Goal: Transaction & Acquisition: Obtain resource

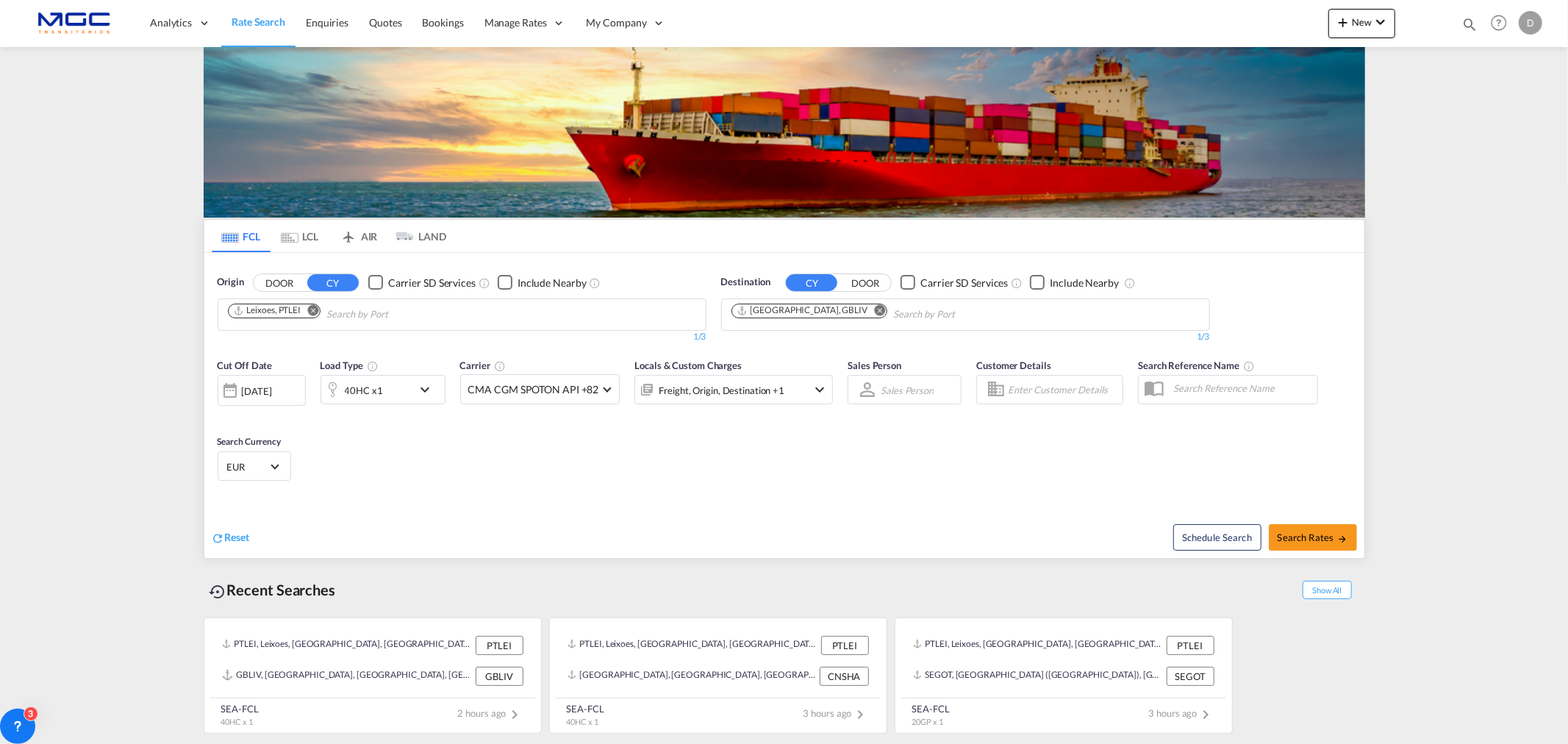
click at [874, 313] on md-icon "Remove" at bounding box center [880, 310] width 11 height 11
type input "callao"
click at [824, 349] on div "Callao Peru PECLL" at bounding box center [845, 348] width 279 height 44
click at [385, 392] on div "40HC x1" at bounding box center [367, 389] width 91 height 30
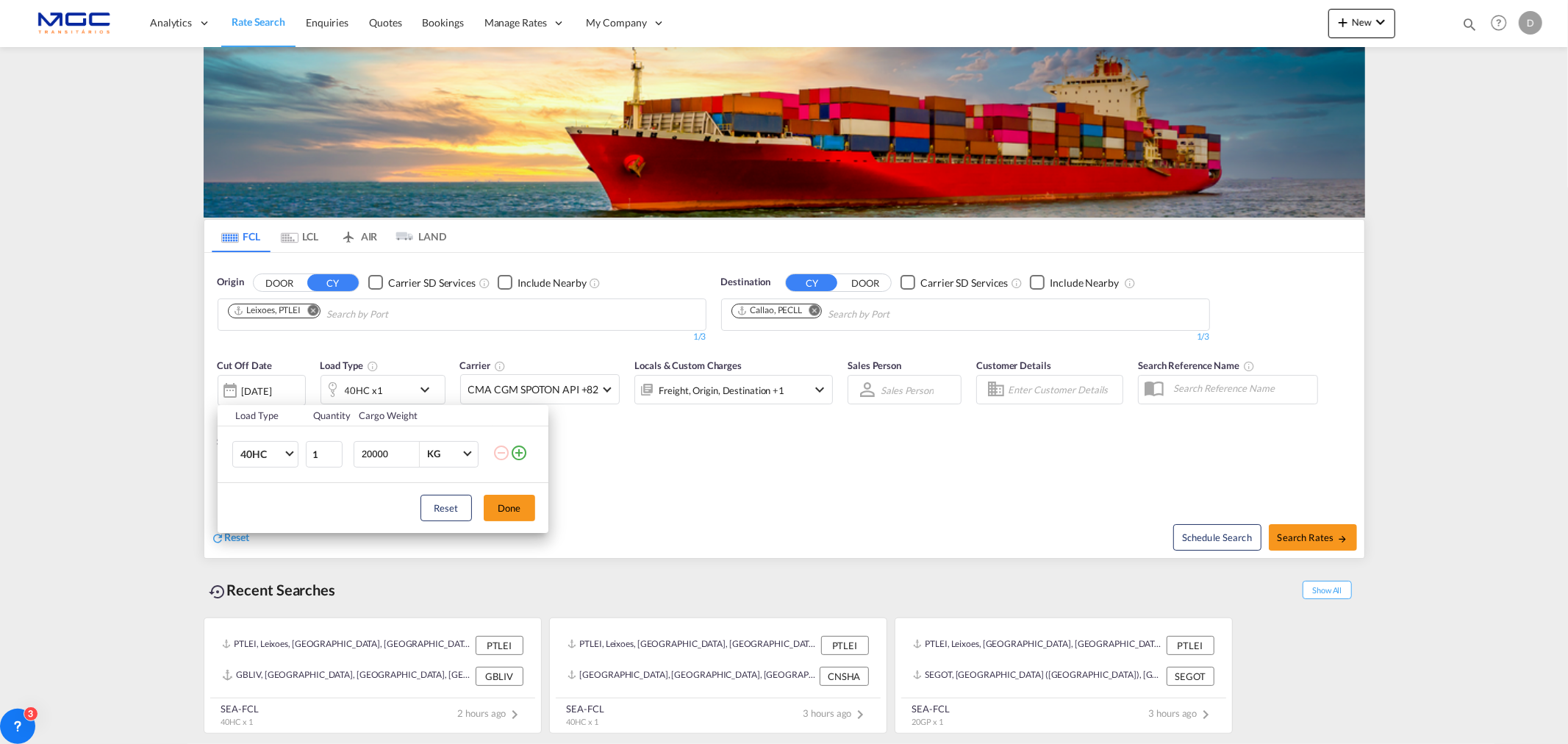
click at [755, 488] on div "Load Type Quantity Cargo Weight 40HC 20GP 40GP 40HC 45HC 20RE 40RE 40HR 20OT 40…" at bounding box center [784, 372] width 1568 height 744
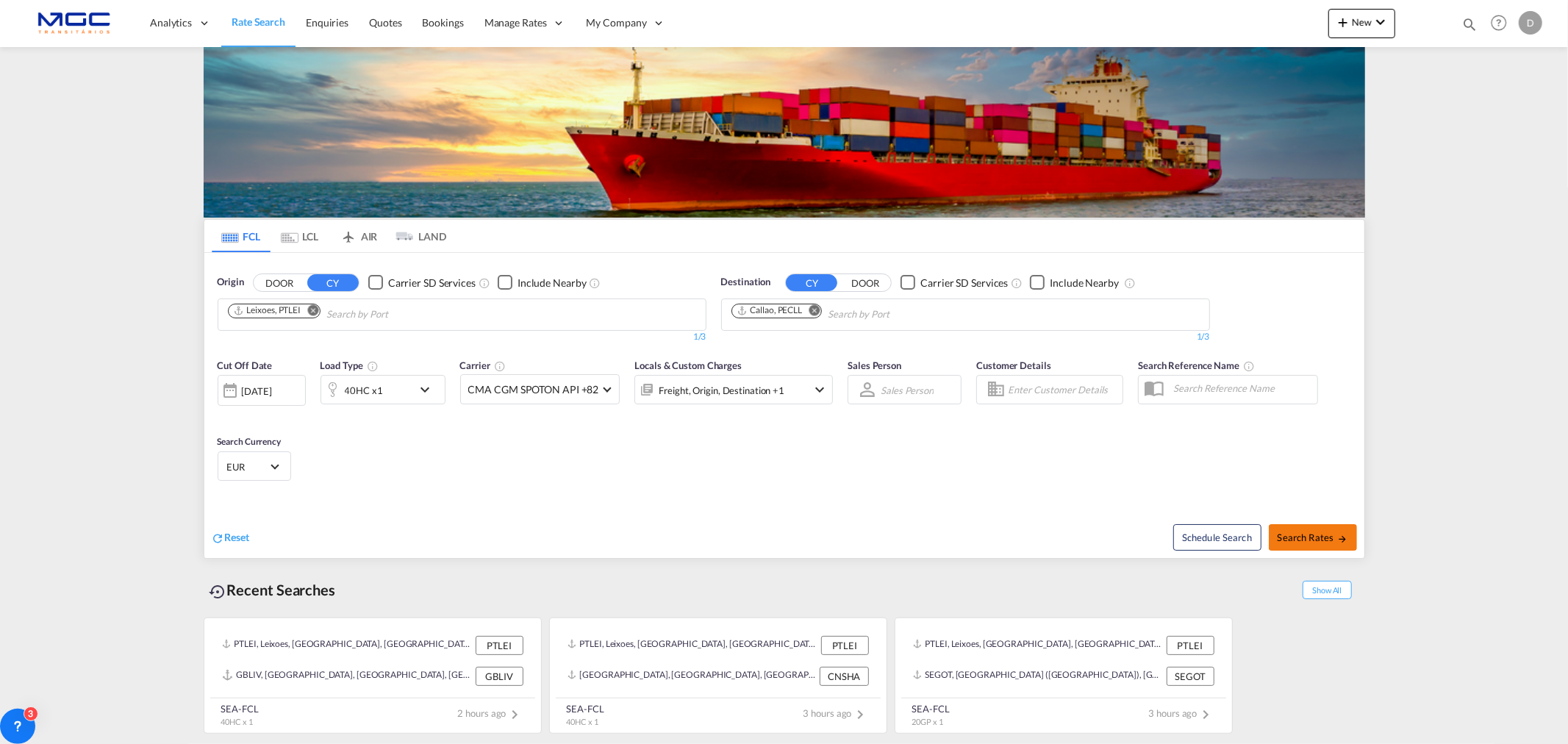
click at [1293, 542] on span "Search Rates" at bounding box center [1313, 536] width 70 height 12
type input "PTLEI to PECLL / 2 Sep 2025"
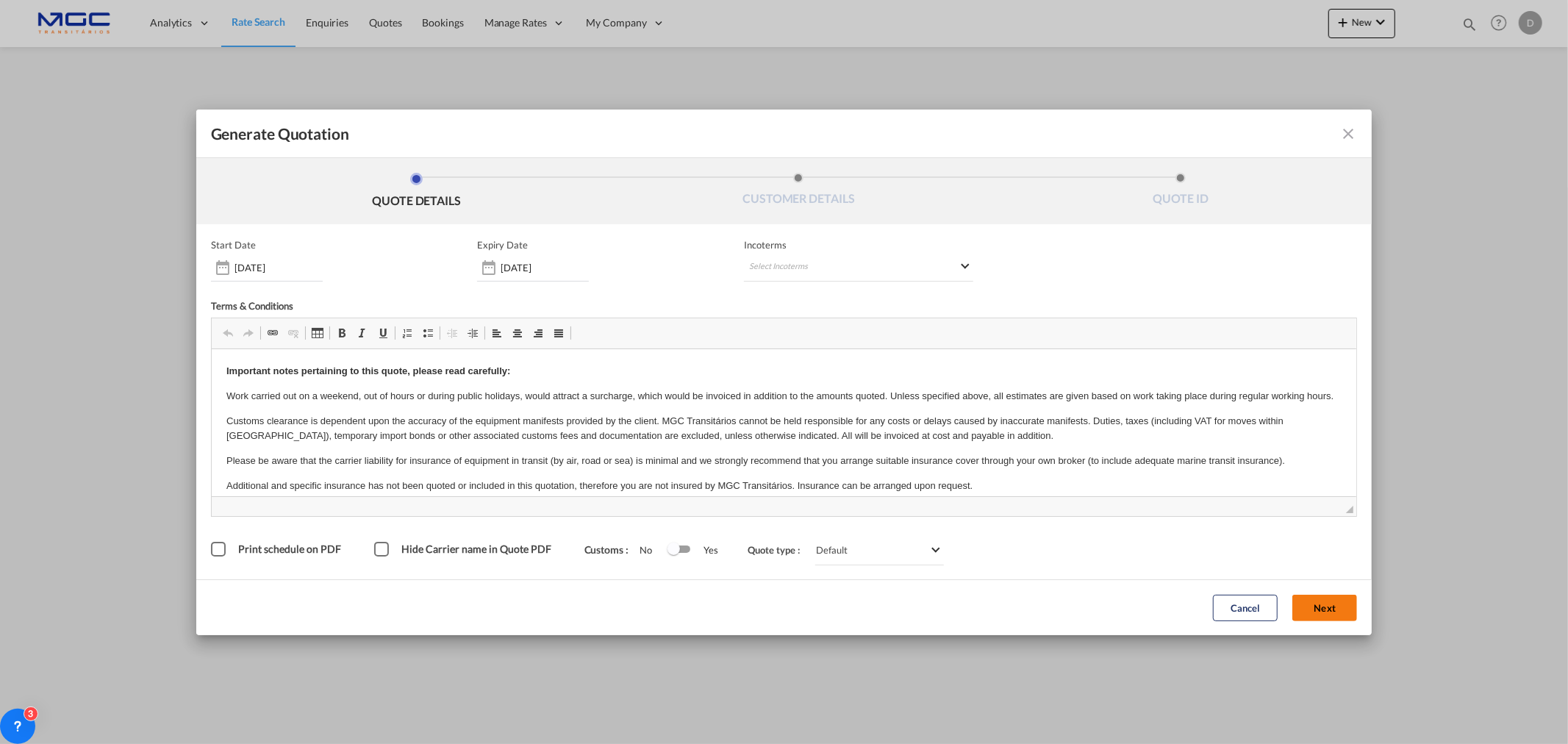
click at [1313, 606] on button "Next" at bounding box center [1325, 607] width 65 height 26
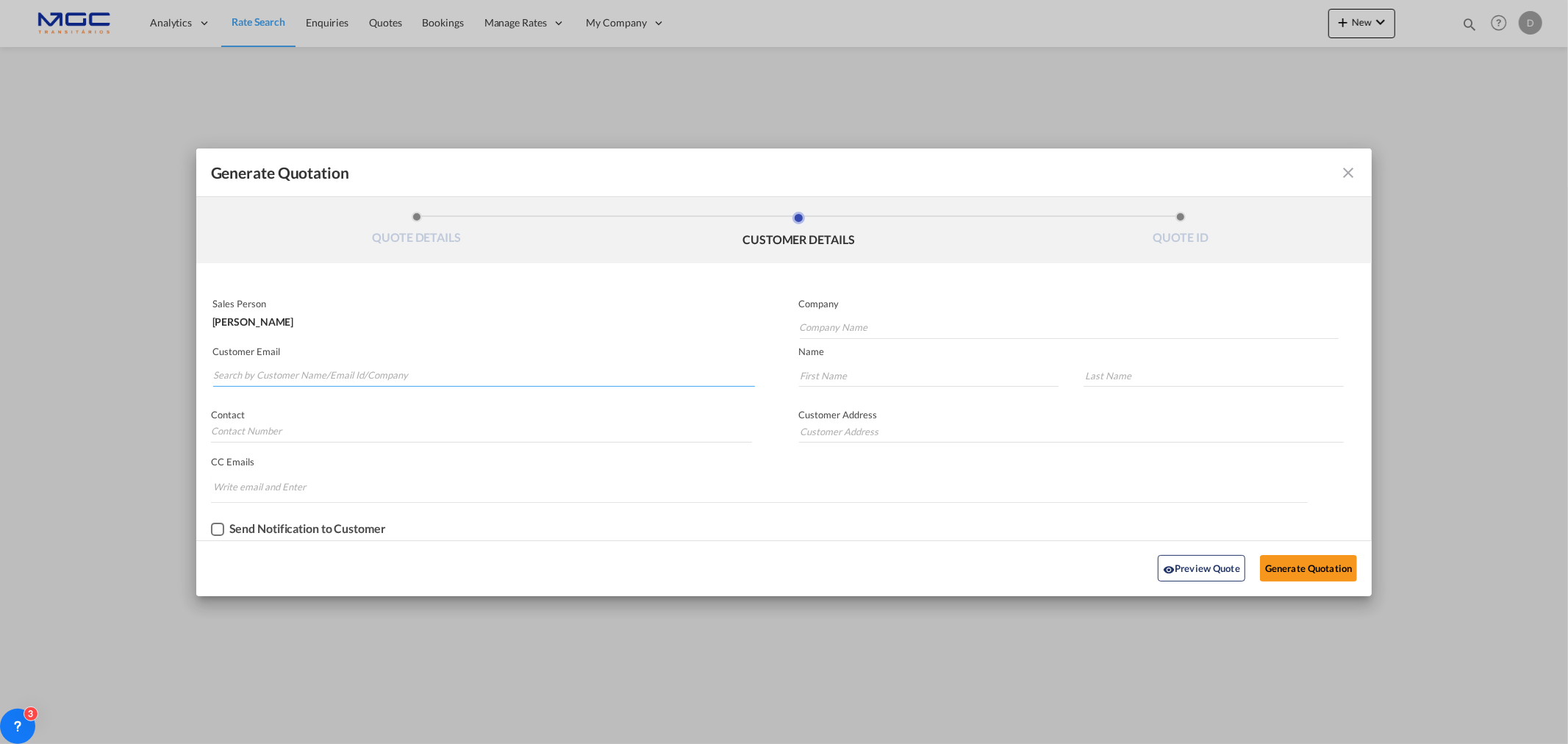
click at [326, 373] on input "Search by Customer Name/Email Id/Company" at bounding box center [484, 376] width 542 height 22
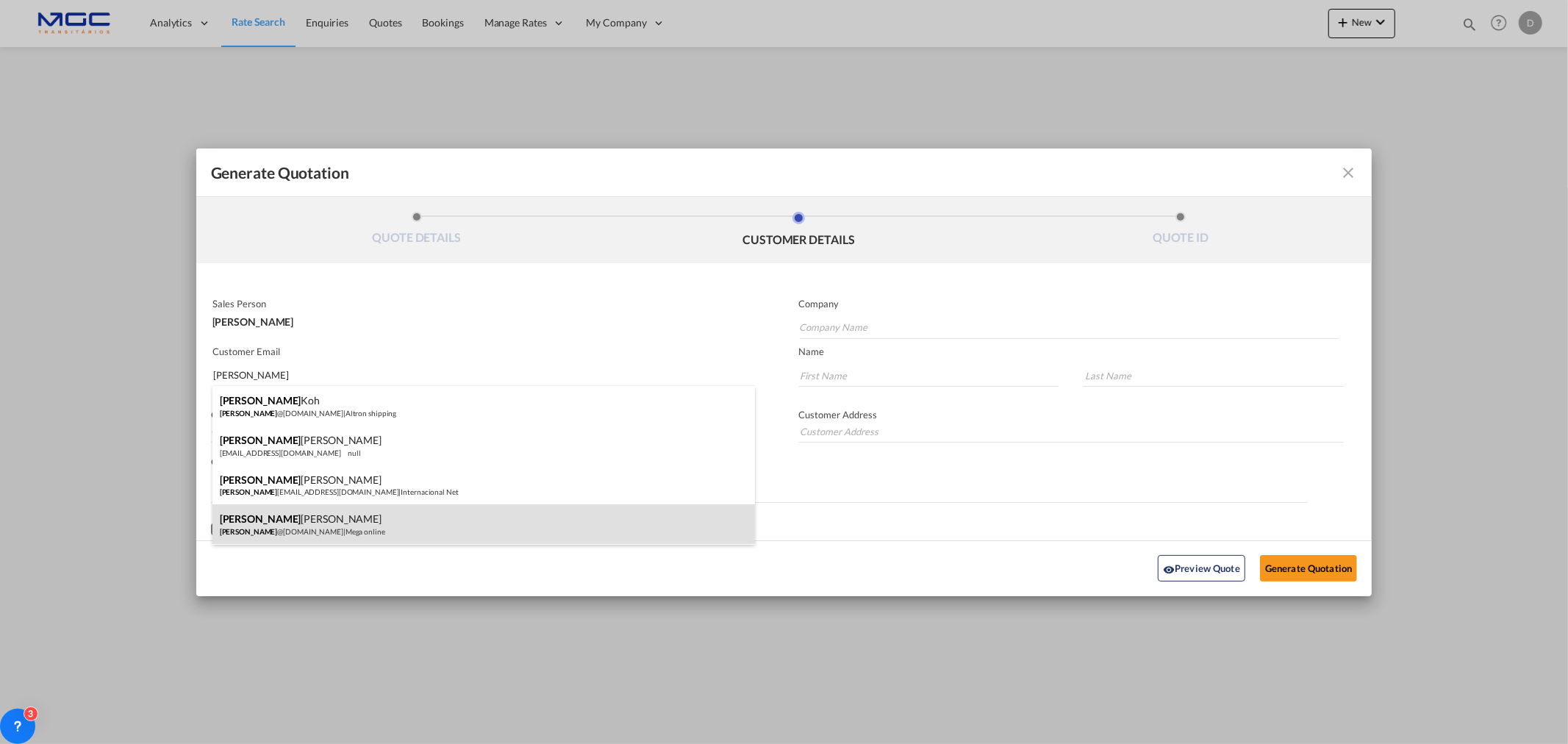
type input "alex"
click at [406, 524] on div "Alex Sanchez alex @megaonlinelogistics.com | Mega online" at bounding box center [483, 524] width 543 height 40
type input "Mega online"
type input "alex@megaonlinelogistics.com"
type input "Alex"
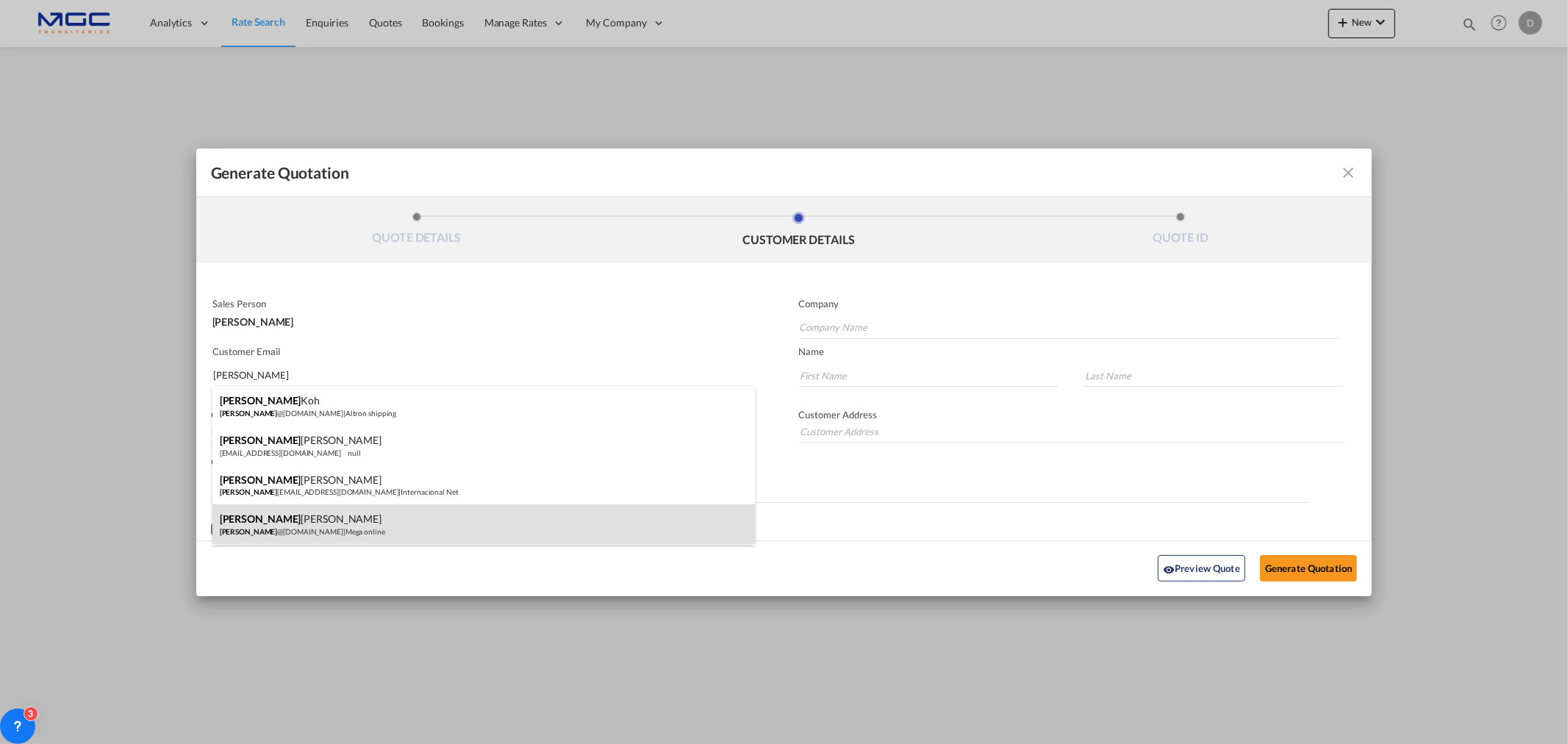
type input "Sanchez"
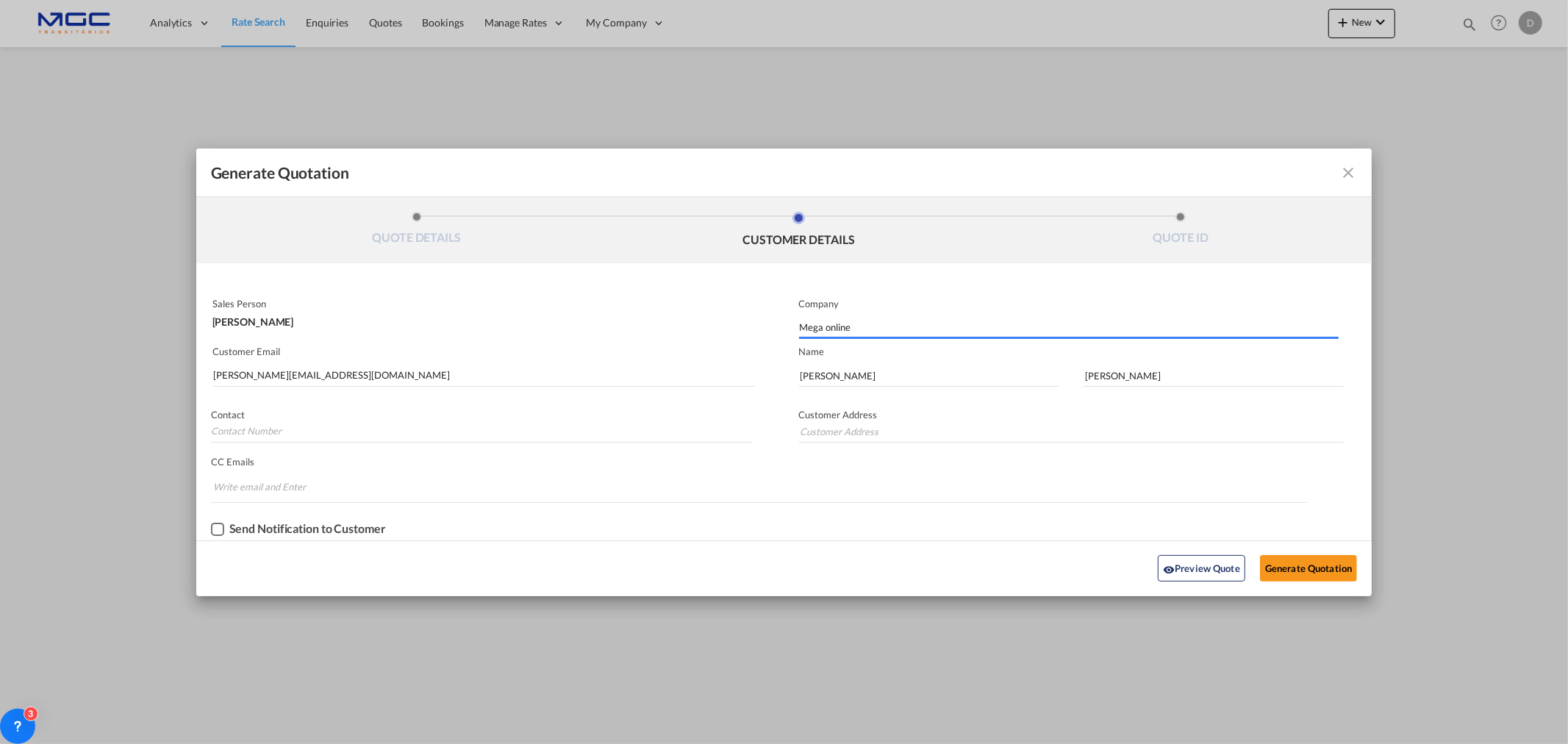
click at [1293, 552] on div "Preview Quote Generate Quotation" at bounding box center [784, 568] width 1162 height 41
click at [1299, 568] on button "Generate Quotation" at bounding box center [1308, 567] width 97 height 26
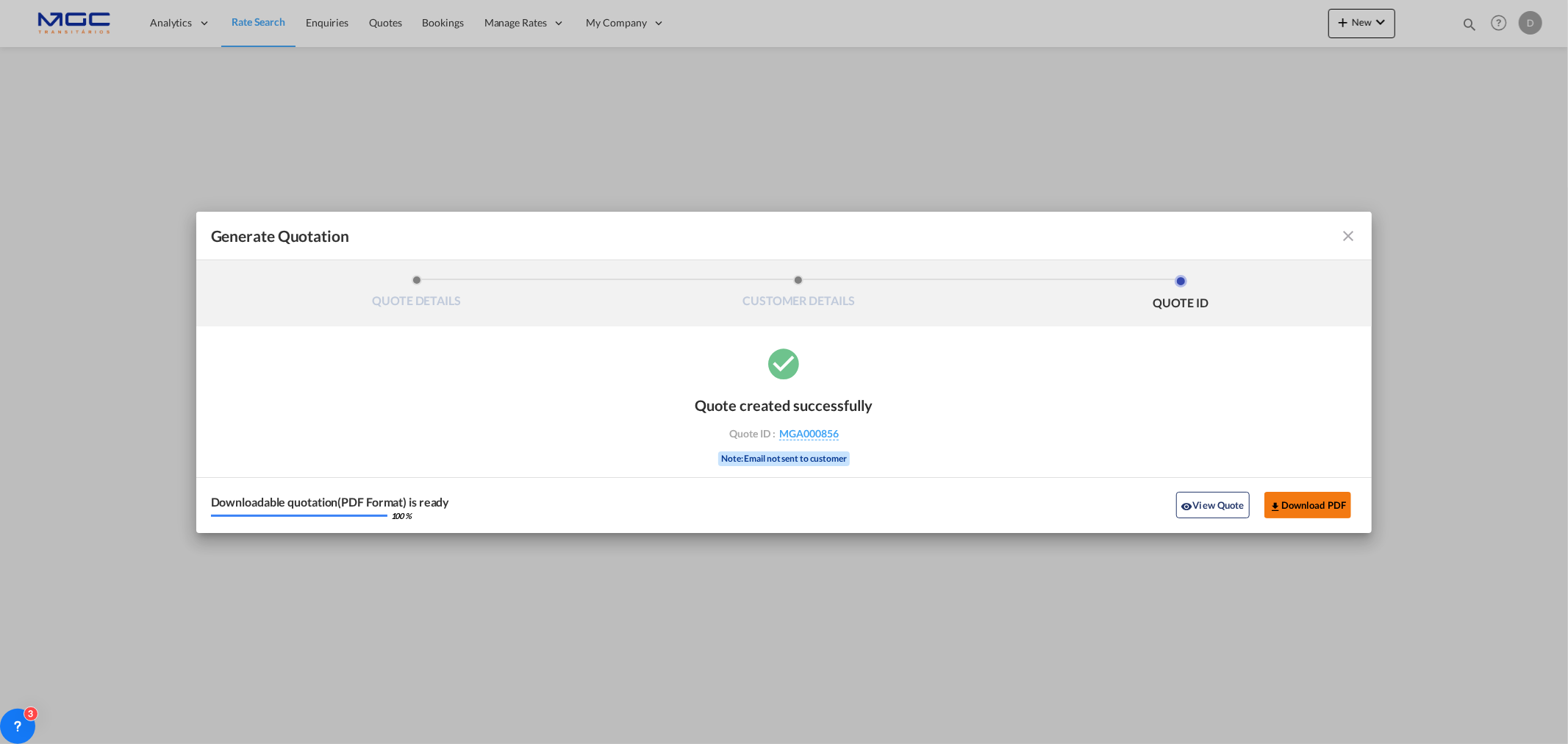
click at [1297, 498] on button "Download PDF" at bounding box center [1308, 504] width 88 height 26
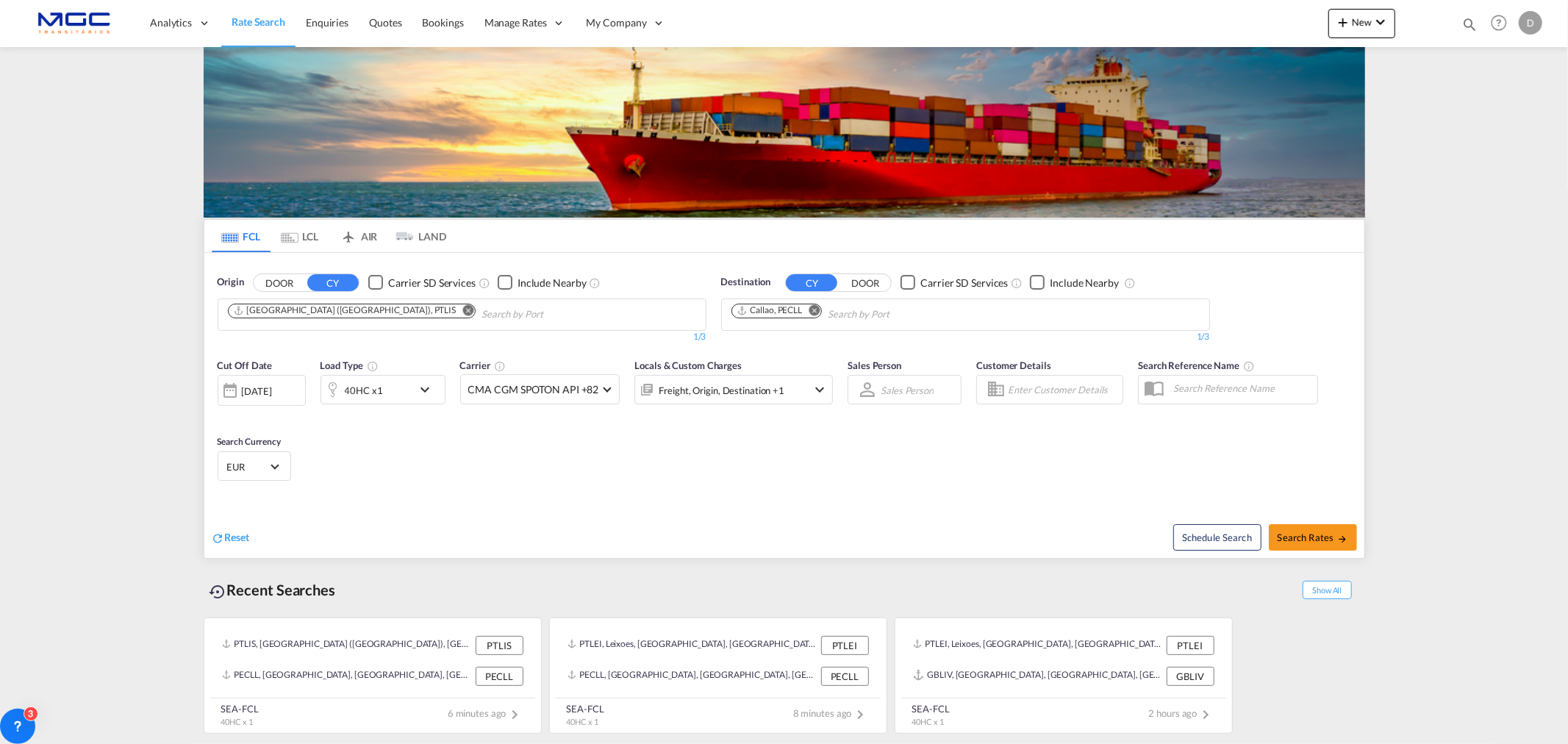
drag, startPoint x: 819, startPoint y: 307, endPoint x: 484, endPoint y: 302, distance: 335.0
click at [819, 307] on md-icon "Remove" at bounding box center [814, 310] width 11 height 11
click at [453, 311] on button "Remove" at bounding box center [463, 312] width 22 height 14
click at [278, 304] on body "Analytics Reports Dashboard Rate Search Enquiries Quotes Bookings" at bounding box center [784, 372] width 1568 height 744
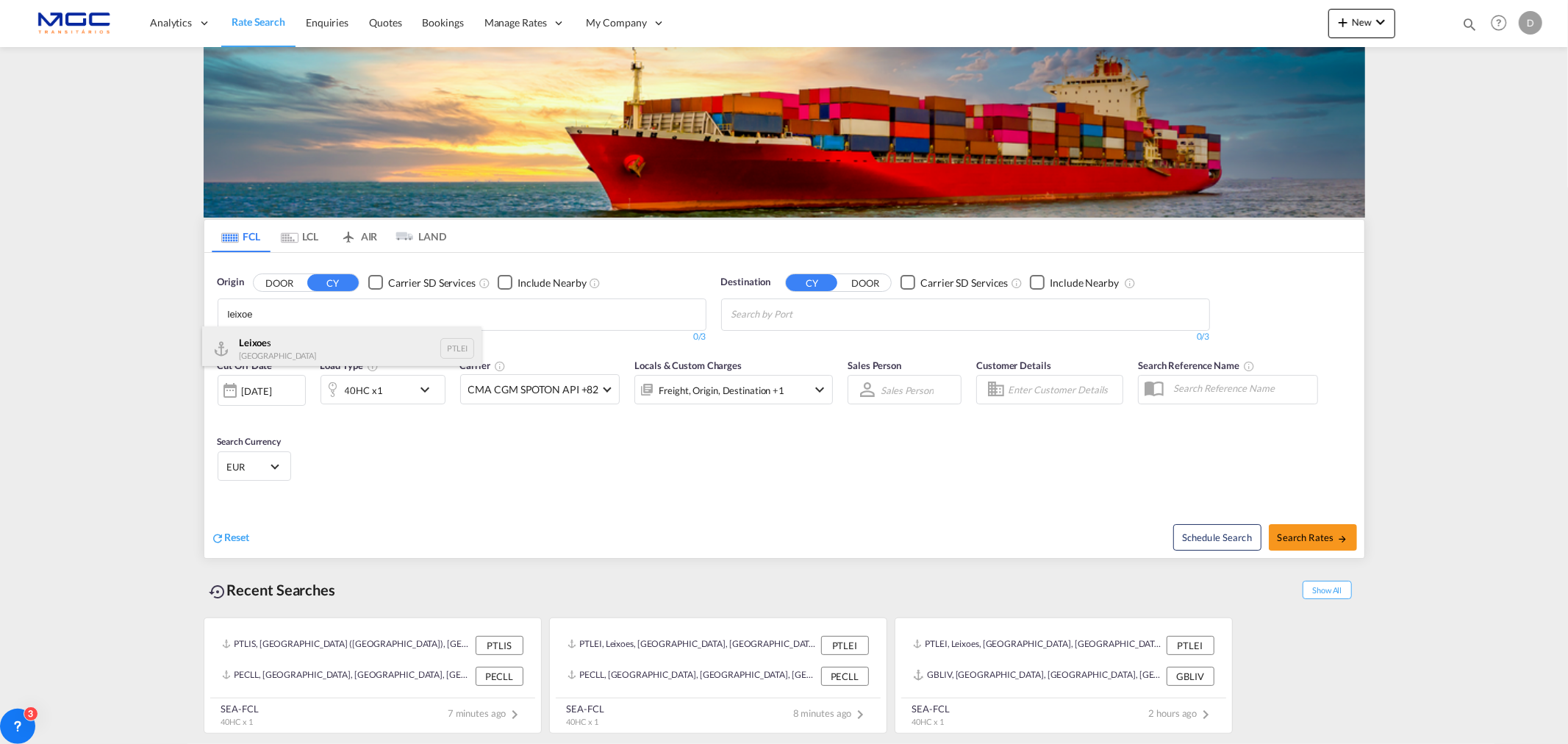
type input "leixoe"
click at [296, 348] on div "Leixoe s Portugal PTLEI" at bounding box center [341, 348] width 279 height 44
click at [799, 312] on body "Analytics Reports Dashboard Rate Search Enquiries Quotes Bookings" at bounding box center [784, 372] width 1568 height 744
click at [1448, 375] on md-content "Analytics Reports Dashboard Rate Search Enquiries Quotes Bookings" at bounding box center [784, 372] width 1568 height 744
click at [847, 306] on body "Analytics Reports Dashboard Rate Search Enquiries Quotes Bookings" at bounding box center [784, 372] width 1568 height 744
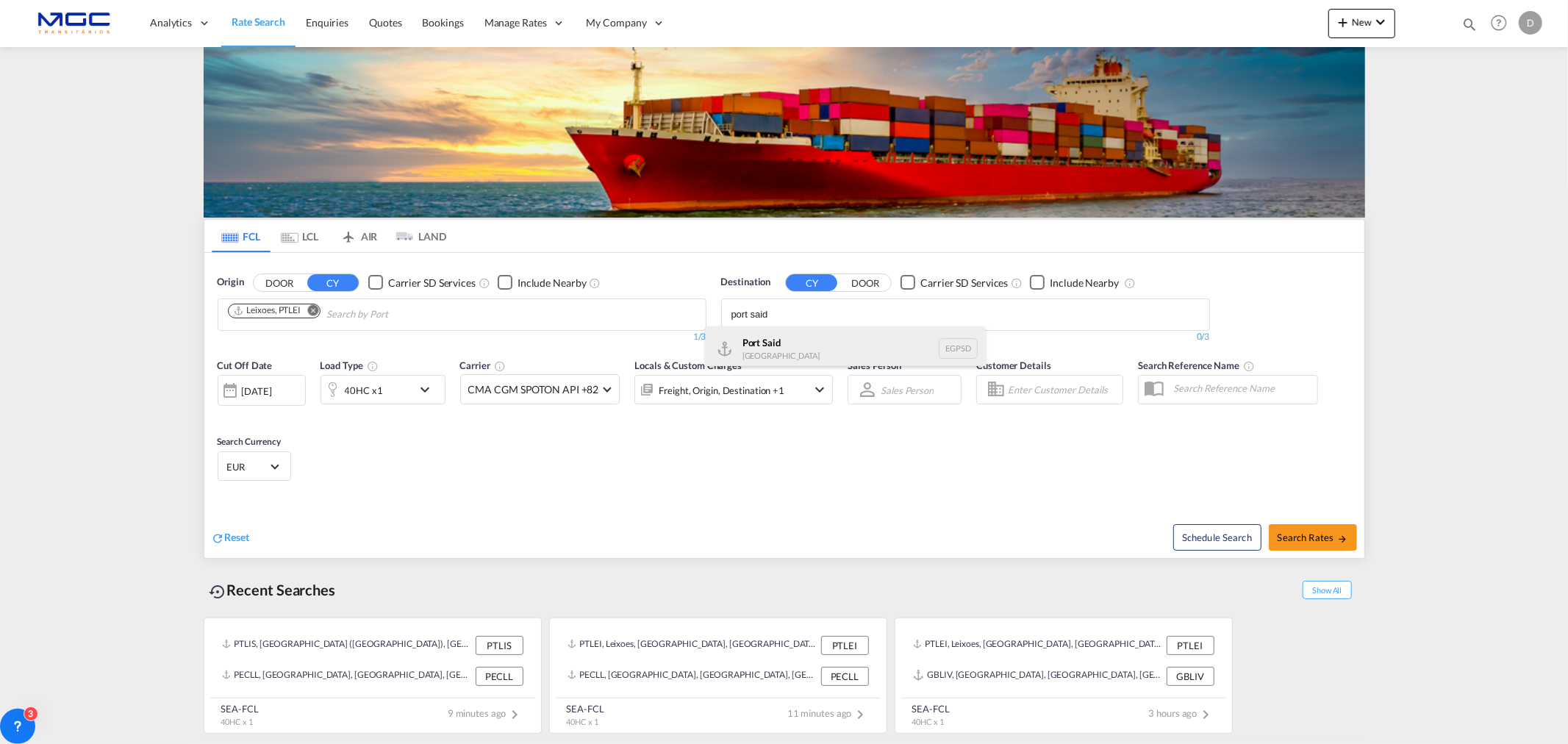
type input "port said"
click at [804, 334] on div "Port Said [GEOGRAPHIC_DATA] EGPSD" at bounding box center [845, 348] width 279 height 44
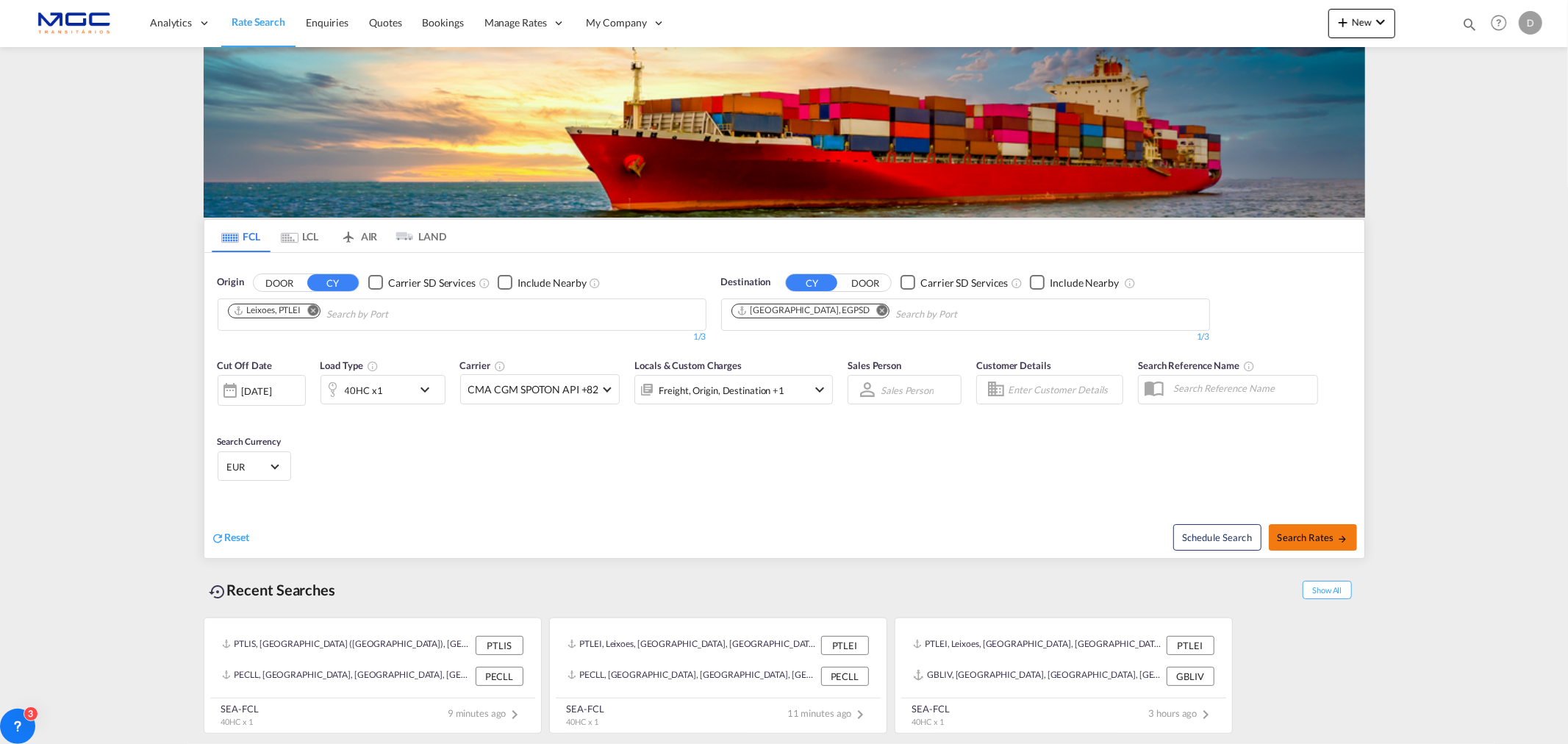
click at [1333, 539] on span "Search Rates" at bounding box center [1313, 536] width 70 height 12
type input "PTLEI to EGPSD / [DATE]"
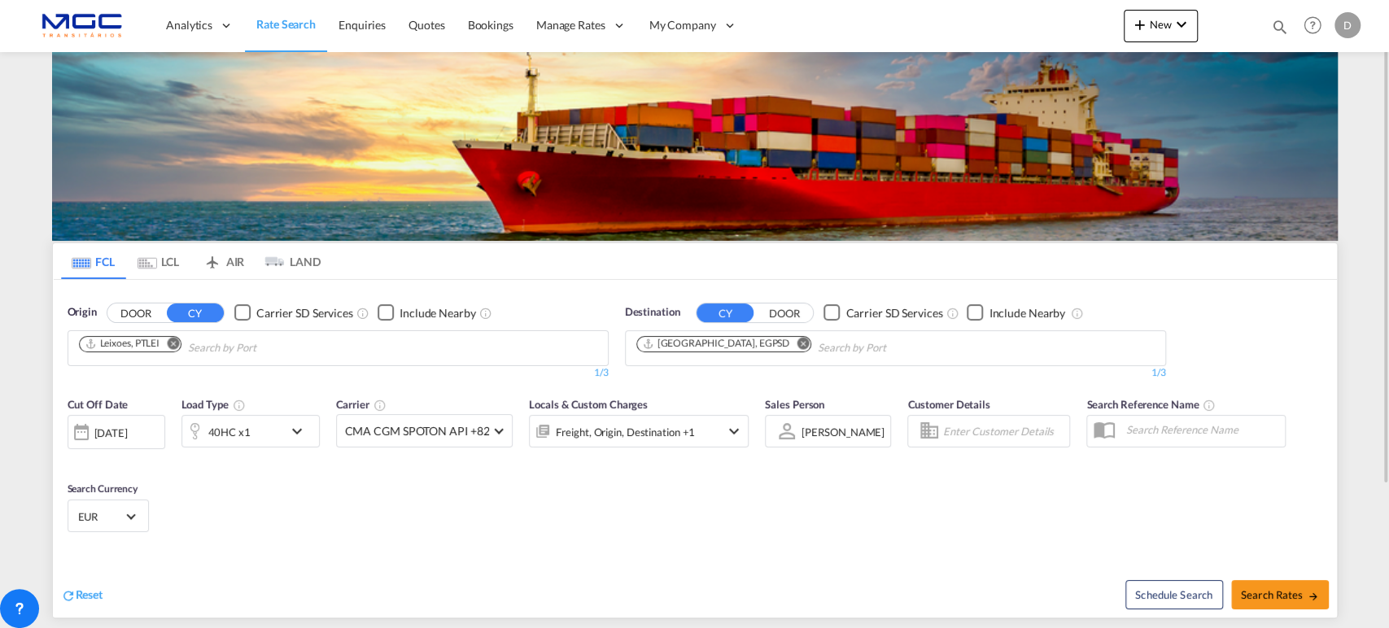
click at [797, 345] on md-icon "Remove" at bounding box center [803, 343] width 12 height 12
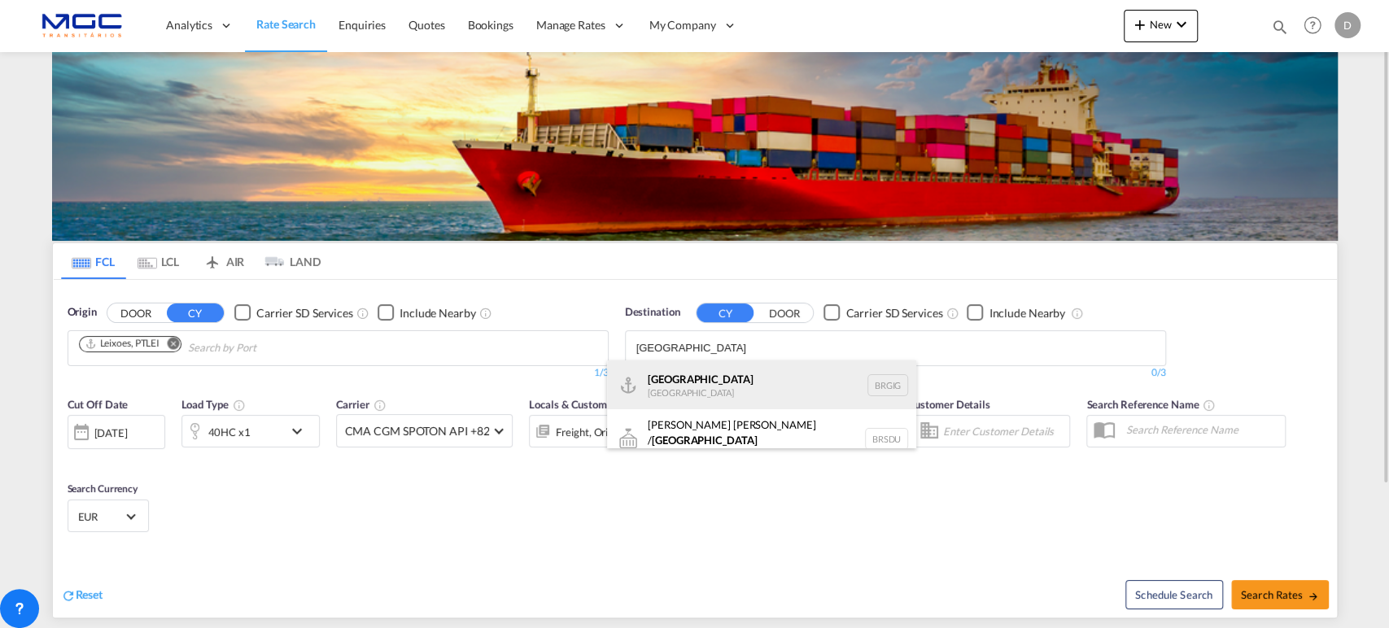
type input "rio de janeiro"
click at [762, 397] on div "Rio de Janeiro Brazil BRGIG" at bounding box center [761, 385] width 309 height 49
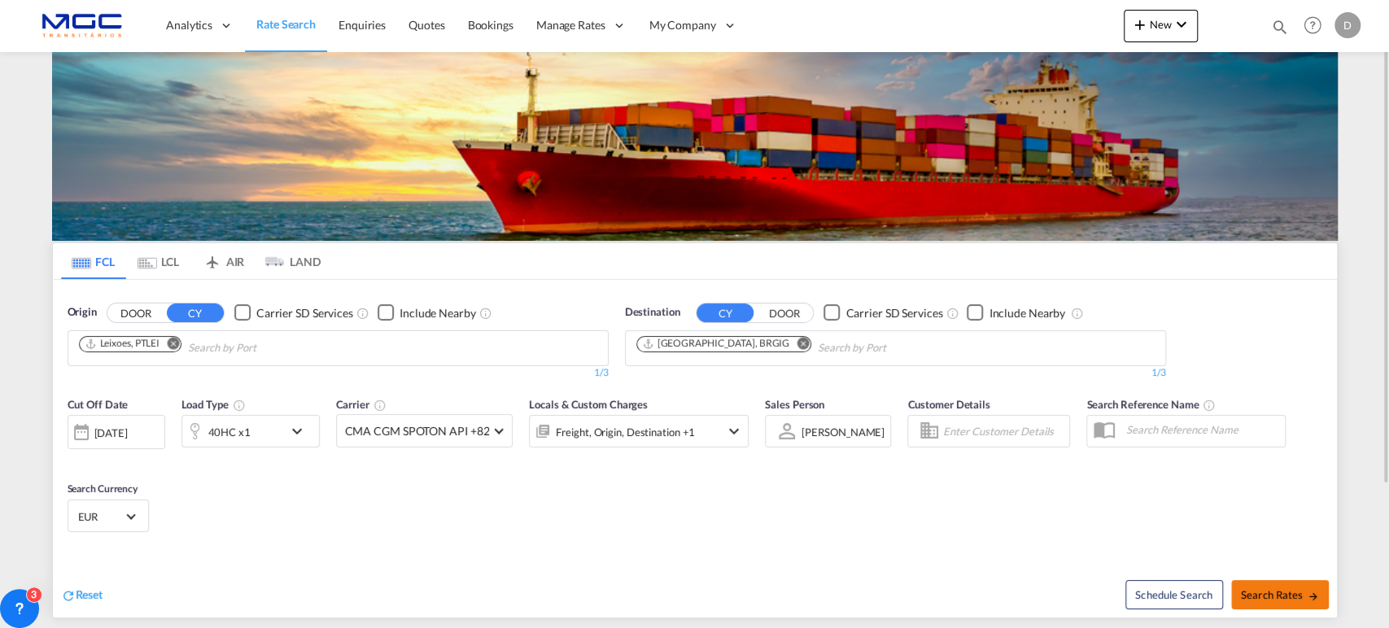
click at [1239, 596] on button "Search Rates" at bounding box center [1280, 594] width 98 height 29
type input "PTLEI to BRGIG / 2 Sep 2025"
